Goal: Check status: Check status

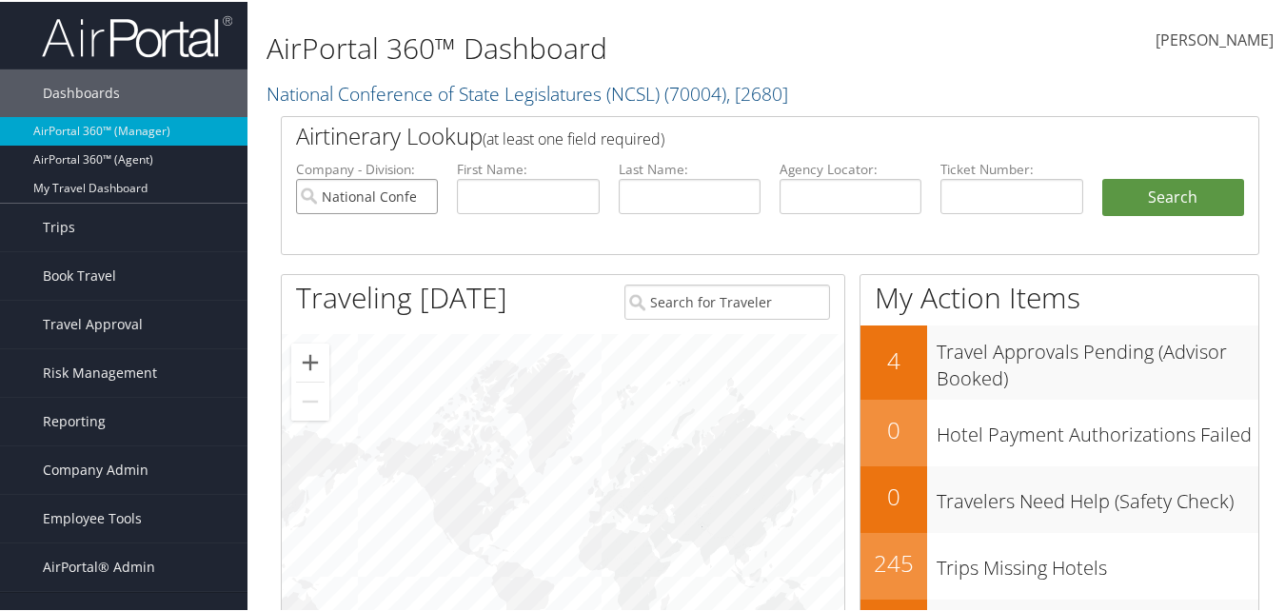
click at [425, 196] on input "National Conference of State Legislatures (NCSL)" at bounding box center [367, 194] width 142 height 35
click at [525, 198] on input "text" at bounding box center [528, 194] width 142 height 35
type input "[PERSON_NAME]"
click at [1102, 177] on button "Search" at bounding box center [1173, 196] width 142 height 38
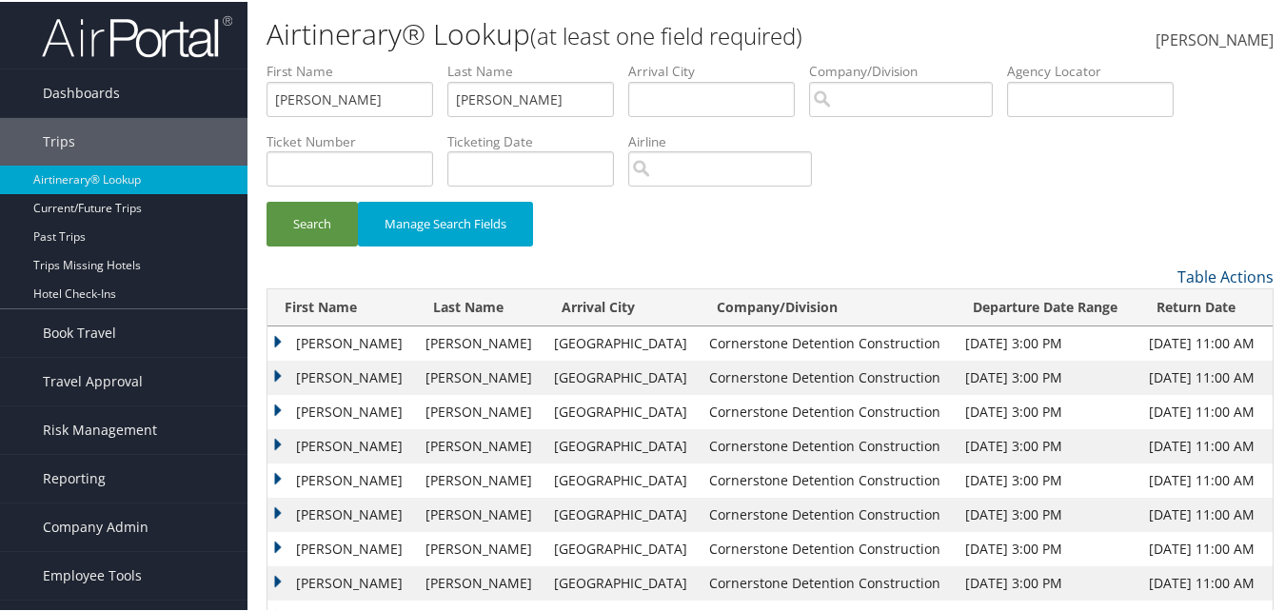
click at [276, 341] on td "ABRAHAM MAROQUEN" at bounding box center [342, 342] width 149 height 34
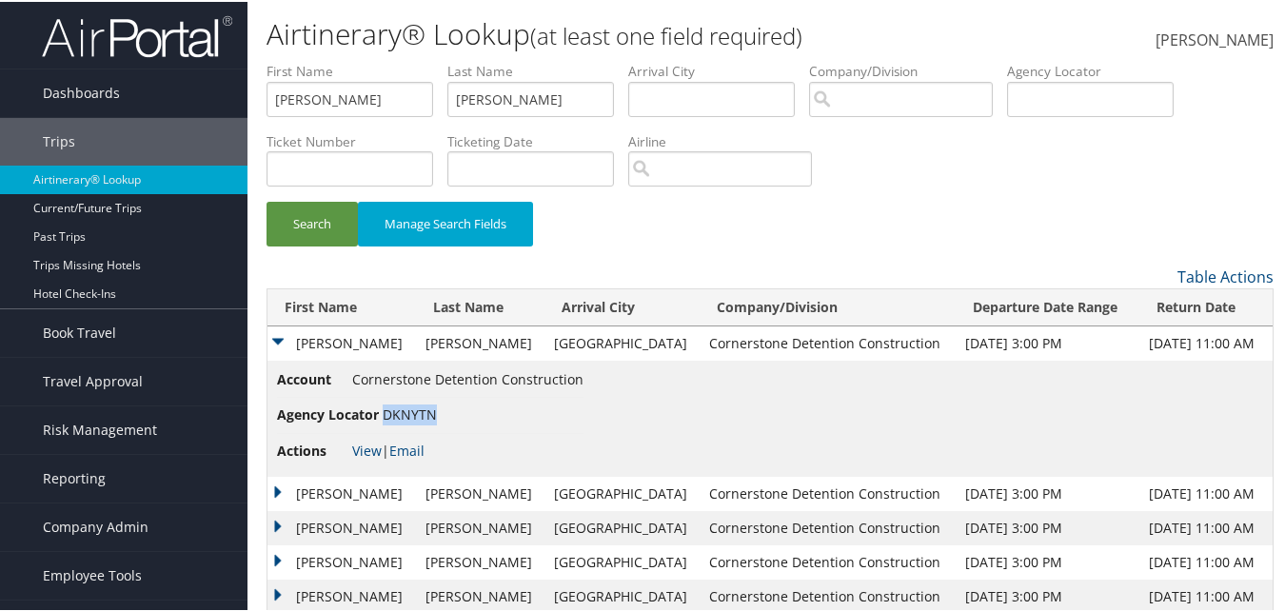
drag, startPoint x: 437, startPoint y: 414, endPoint x: 386, endPoint y: 418, distance: 51.6
click at [386, 418] on li "Agency Locator DKNYTN" at bounding box center [430, 413] width 307 height 35
copy span "DKNYTN"
